Goal: Information Seeking & Learning: Learn about a topic

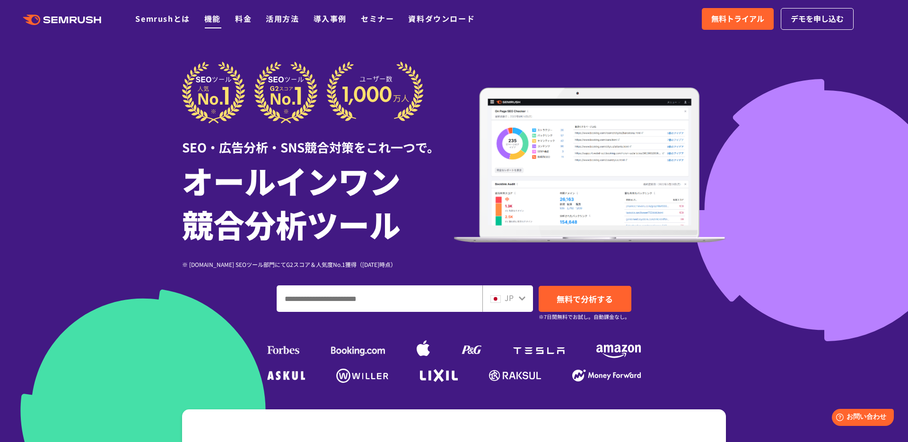
click at [215, 18] on link "機能" at bounding box center [212, 18] width 17 height 11
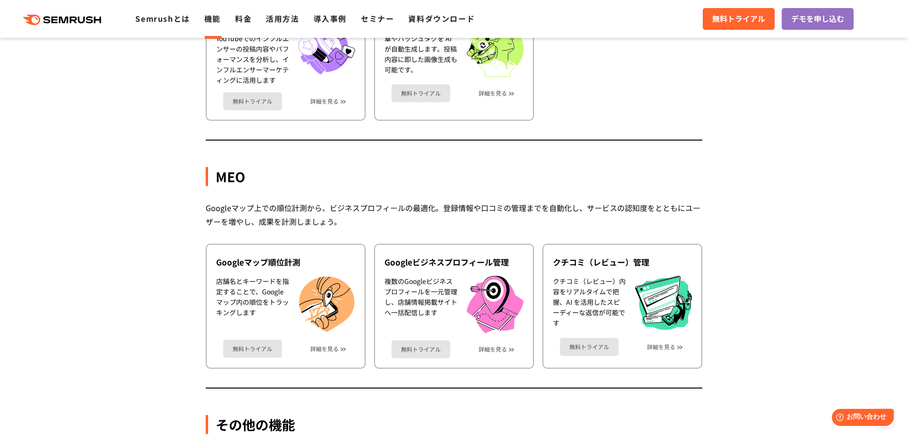
scroll to position [2249, 0]
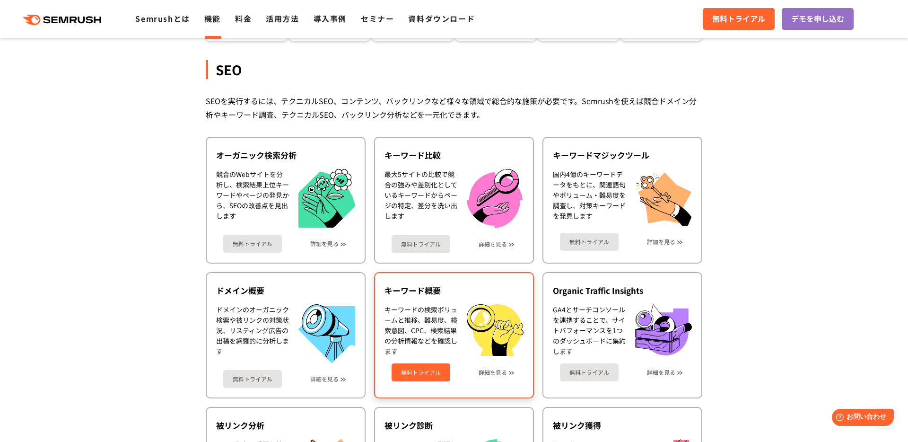
scroll to position [0, 0]
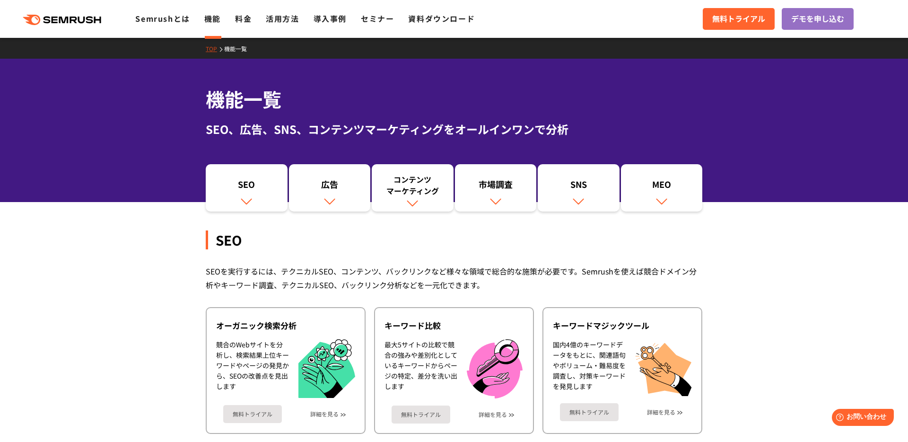
click at [165, 28] on div ".cls {fill: #FF642D;} .cls {fill: #FF642D;} Semrushとは 機能 料金 活用方法 導入事例 セミナー 資料ダウ…" at bounding box center [454, 19] width 908 height 28
click at [169, 17] on link "Semrushとは" at bounding box center [162, 18] width 54 height 11
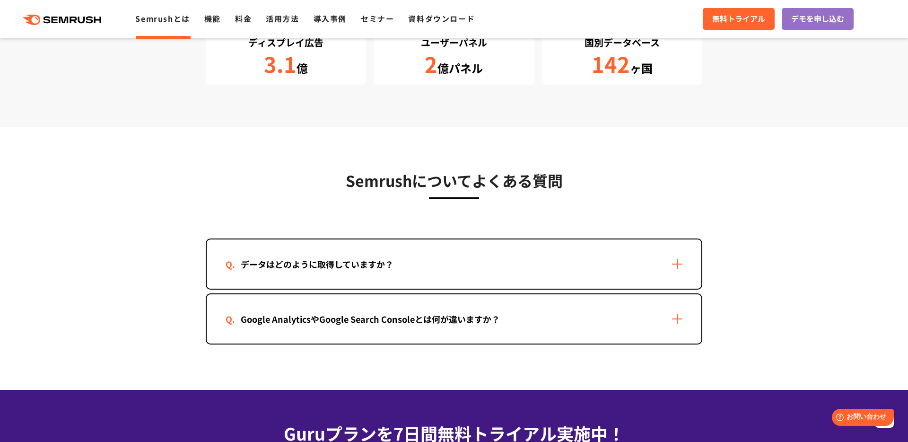
scroll to position [1842, 0]
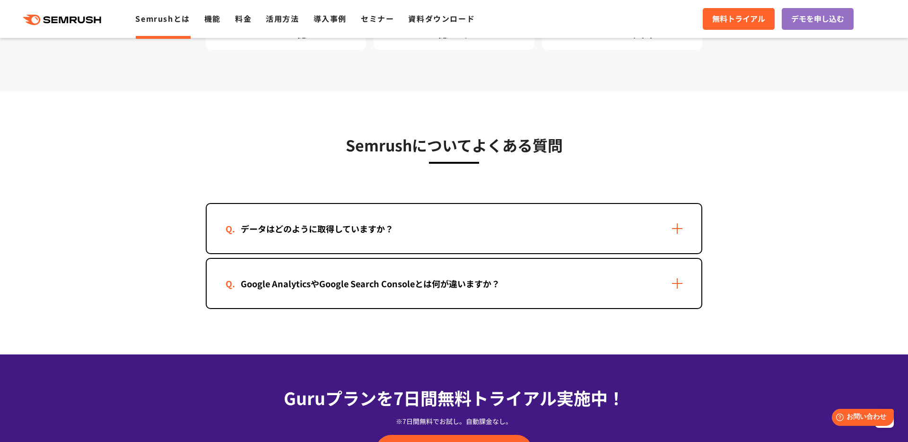
click at [656, 227] on div "データはどのように取得していますか？" at bounding box center [454, 228] width 495 height 49
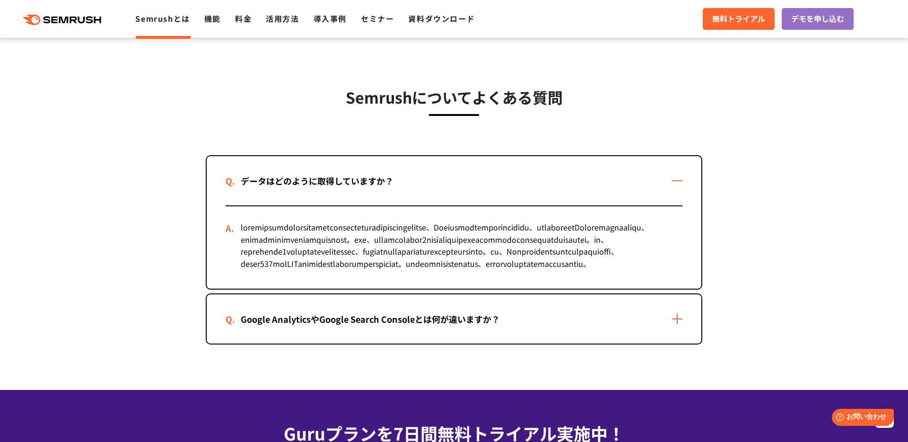
scroll to position [1890, 0]
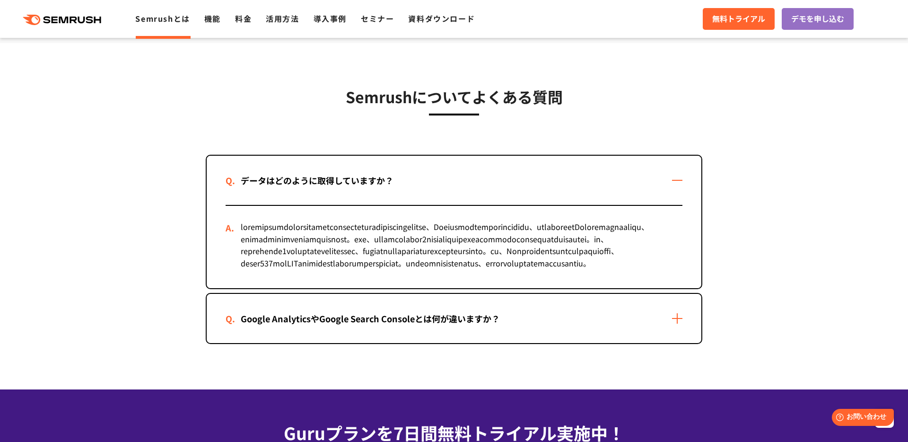
click at [475, 343] on div "Google AnalyticsやGoogle Search Consoleとは何が違いますか？" at bounding box center [454, 318] width 495 height 49
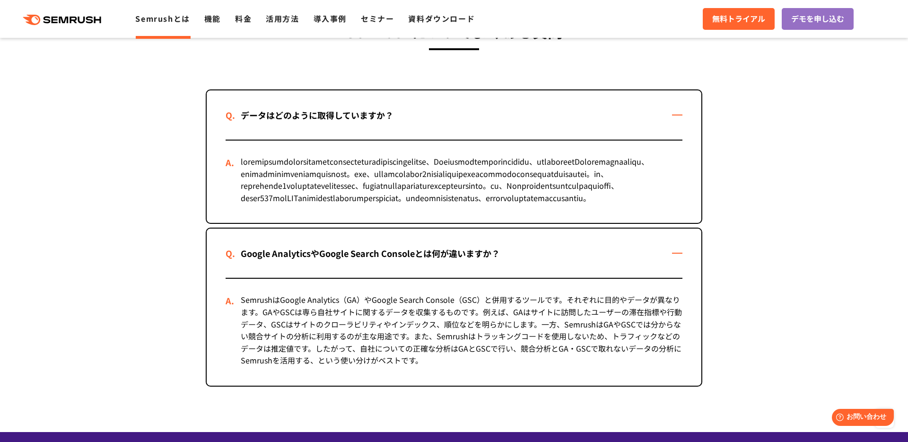
scroll to position [1960, 0]
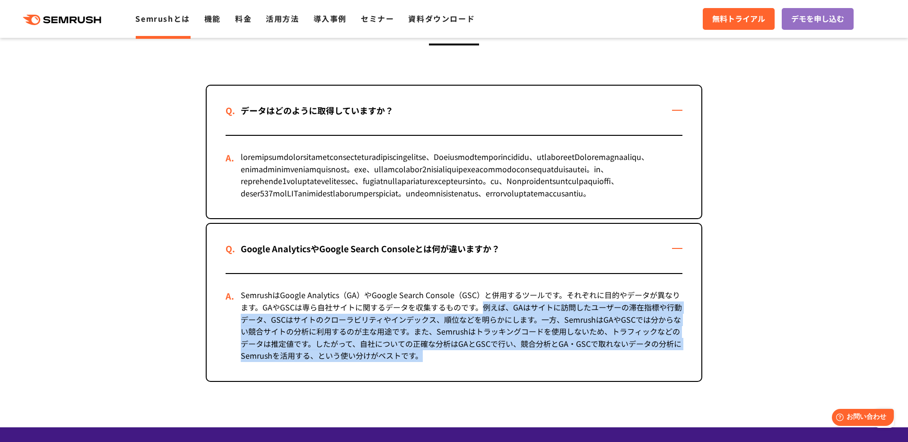
drag, startPoint x: 483, startPoint y: 343, endPoint x: 583, endPoint y: 392, distance: 111.0
click at [583, 381] on div "SemrushはGoogle Analytics（GA）やGoogle Search Console（GSC）と併用するツールです。それぞれに目的やデータが異…" at bounding box center [454, 327] width 457 height 107
click at [542, 354] on div "SemrushはGoogle Analytics（GA）やGoogle Search Console（GSC）と併用するツールです。それぞれに目的やデータが異…" at bounding box center [454, 327] width 457 height 107
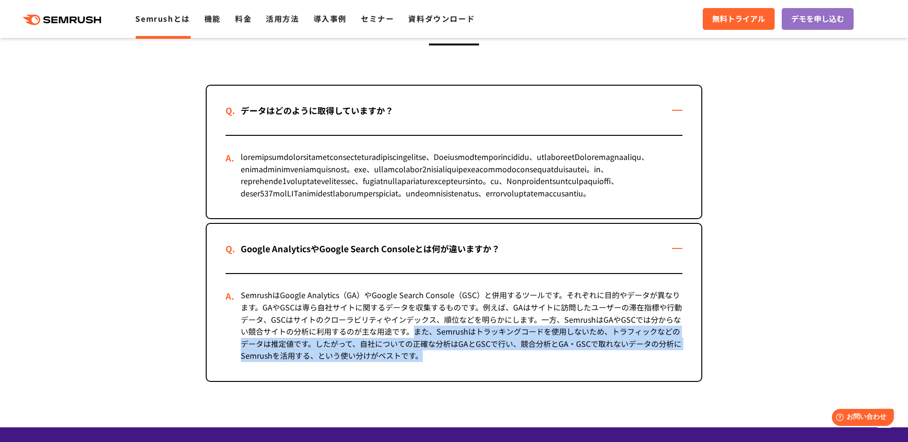
drag, startPoint x: 414, startPoint y: 369, endPoint x: 472, endPoint y: 399, distance: 65.4
click at [472, 381] on div "SemrushはGoogle Analytics（GA）やGoogle Search Console（GSC）と併用するツールです。それぞれに目的やデータが異…" at bounding box center [454, 327] width 457 height 107
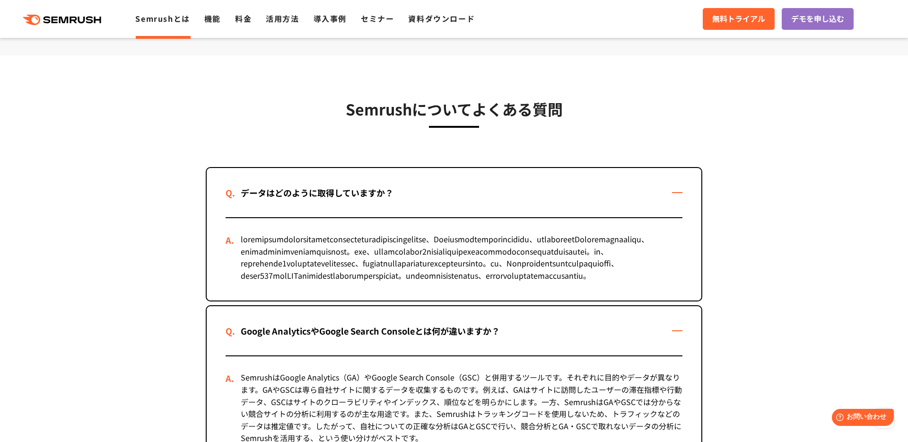
scroll to position [1815, 0]
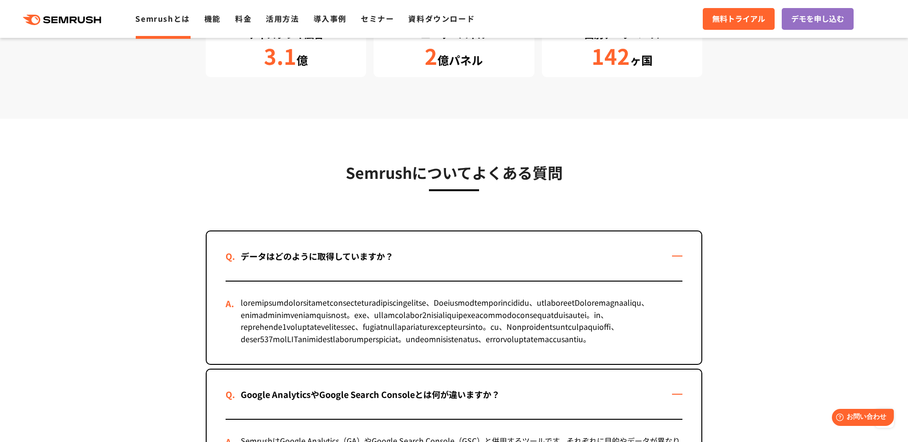
click at [483, 175] on h3 "Semrushについてよくある質問" at bounding box center [454, 172] width 497 height 24
drag, startPoint x: 581, startPoint y: 171, endPoint x: 328, endPoint y: 172, distance: 252.5
click at [328, 172] on h3 "Semrushについてよくある質問" at bounding box center [454, 172] width 497 height 24
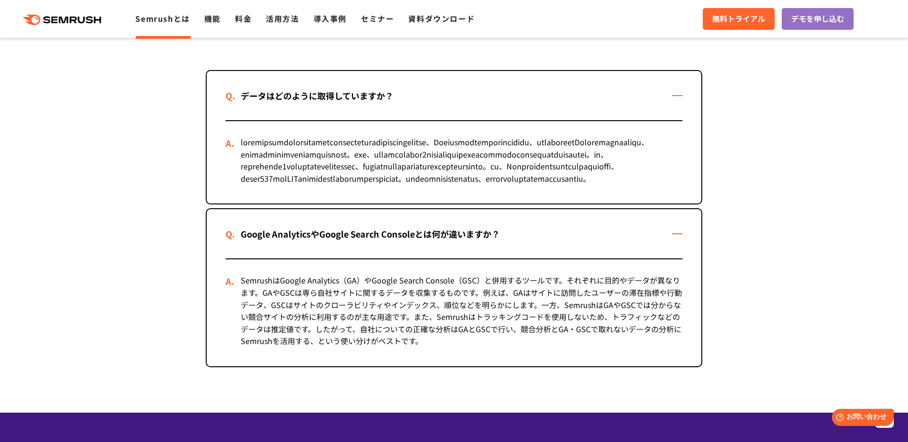
scroll to position [1971, 0]
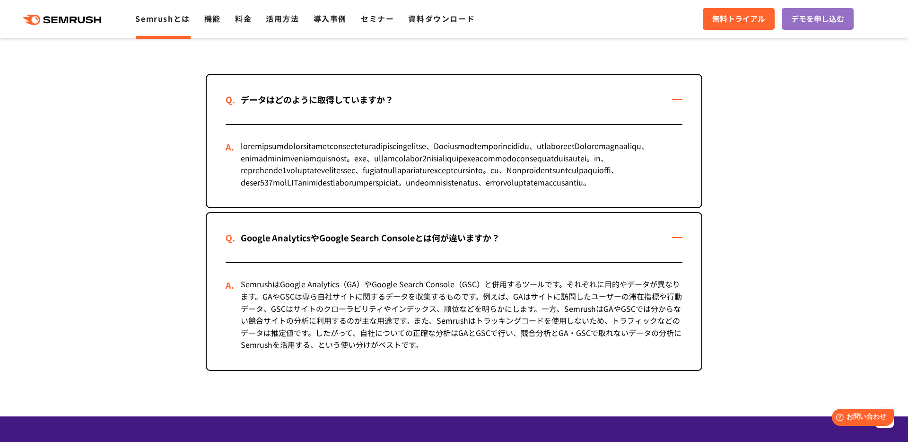
drag, startPoint x: 512, startPoint y: 183, endPoint x: 648, endPoint y: 182, distance: 135.7
click at [648, 182] on div at bounding box center [454, 166] width 457 height 82
click at [107, 238] on section "Semrushについてよくある質問 データはどのように取得していますか？ Google AnalyticsやGoogle Search Consoleとは何が…" at bounding box center [454, 189] width 908 height 454
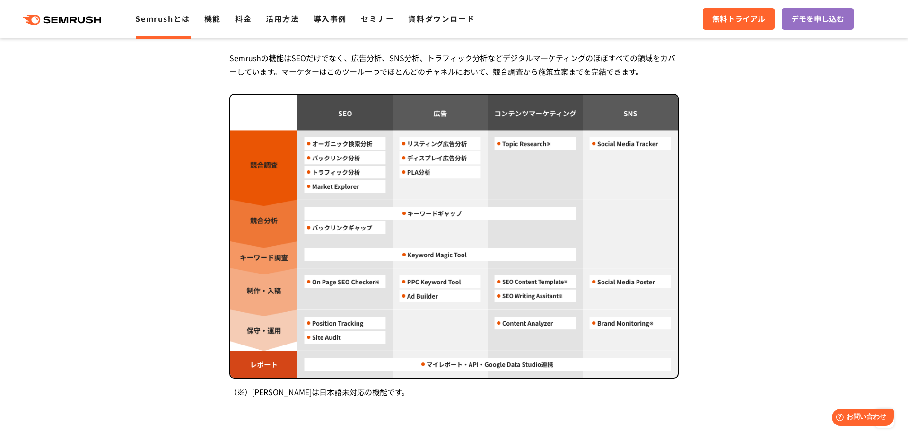
scroll to position [809, 0]
